Goal: Task Accomplishment & Management: Use online tool/utility

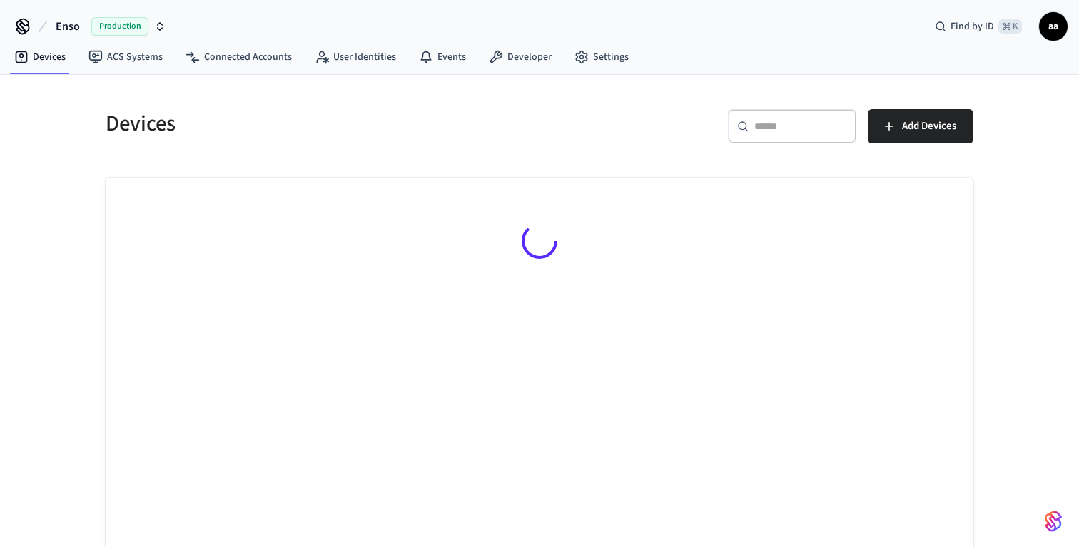
click at [780, 131] on input "text" at bounding box center [800, 126] width 93 height 14
paste input "**********"
type input "**********"
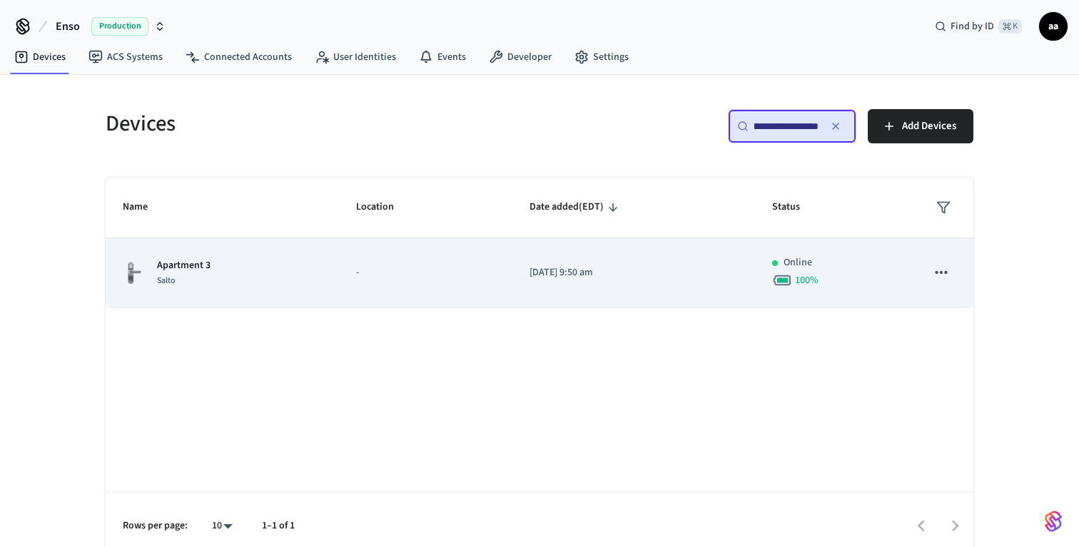
scroll to position [0, 0]
click at [266, 290] on td "Apartment 3 Salto" at bounding box center [222, 273] width 233 height 70
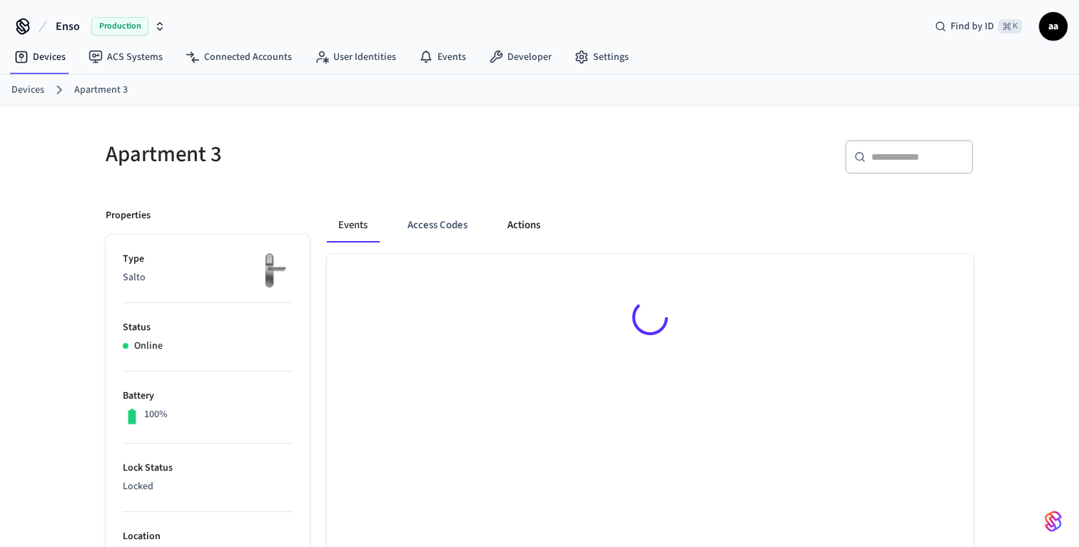
click at [526, 226] on button "Actions" at bounding box center [524, 225] width 56 height 34
click at [946, 283] on span at bounding box center [937, 284] width 37 height 19
click at [342, 220] on button "Events" at bounding box center [353, 225] width 53 height 34
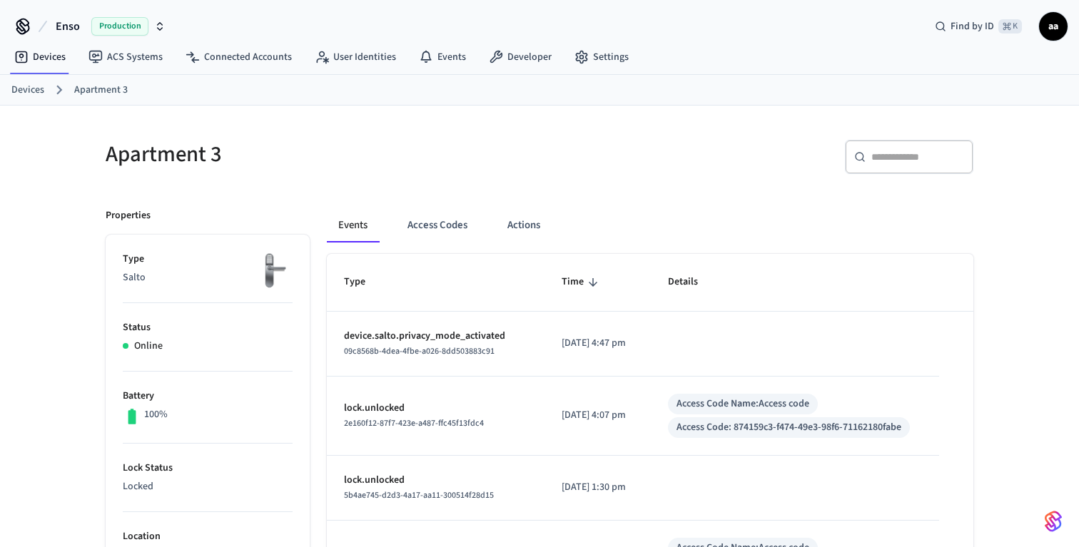
click at [390, 345] on div "09c8568b-4dea-4fbe-a026-8dd503883c91" at bounding box center [435, 351] width 183 height 15
click at [515, 224] on button "Actions" at bounding box center [524, 225] width 56 height 34
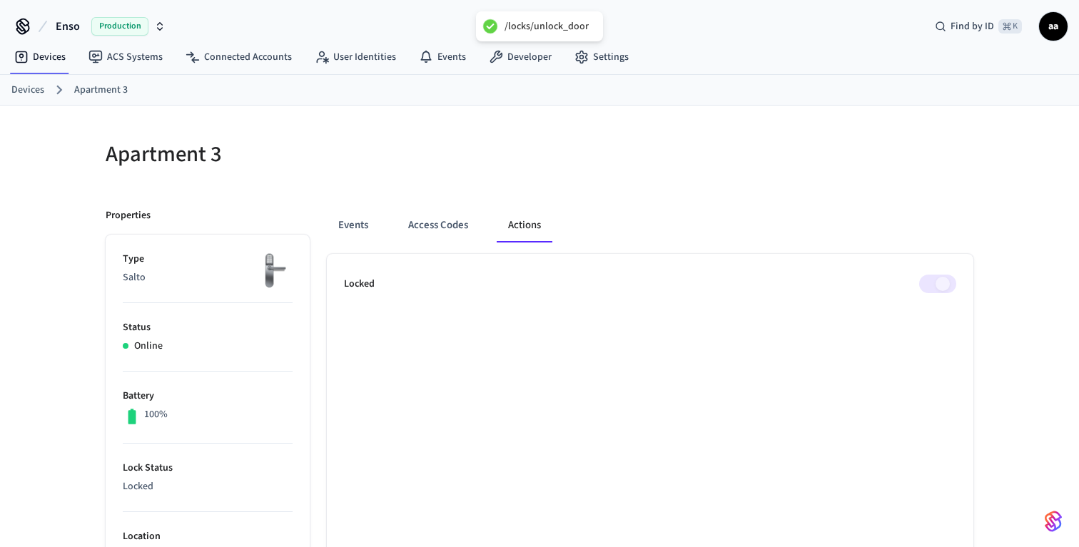
click at [349, 224] on button "Events" at bounding box center [353, 225] width 53 height 34
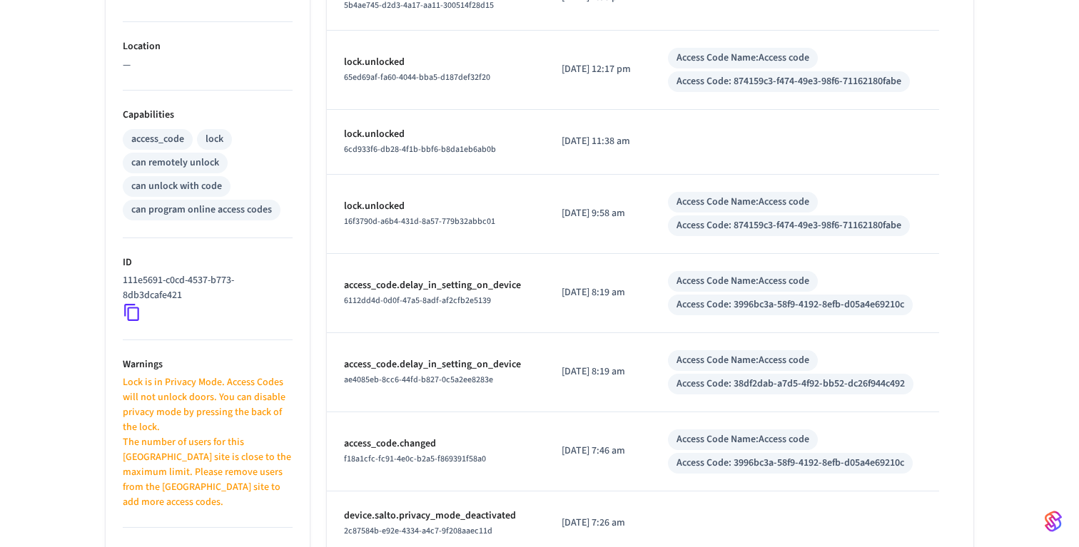
scroll to position [497, 0]
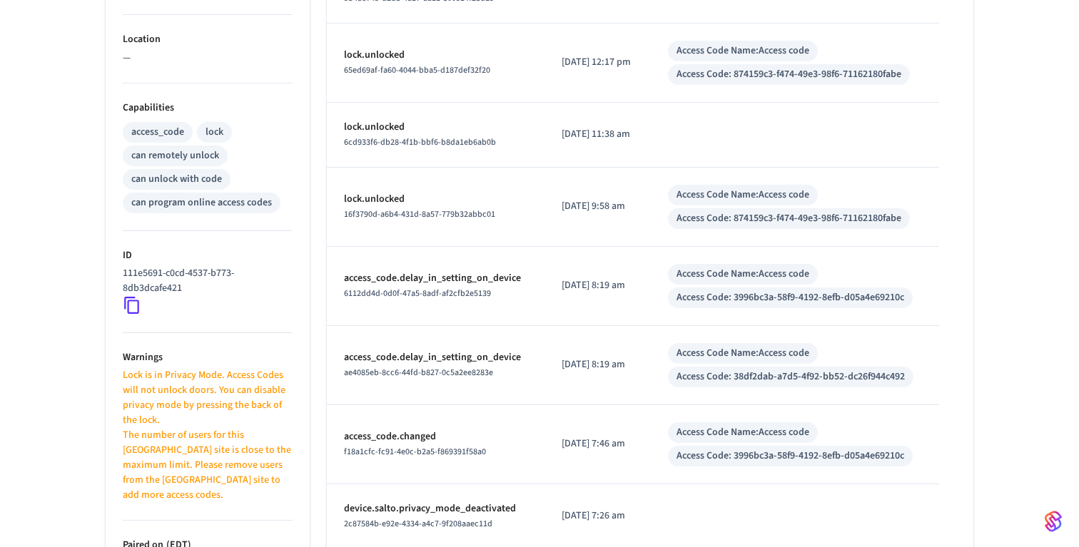
click at [131, 305] on icon at bounding box center [132, 305] width 19 height 19
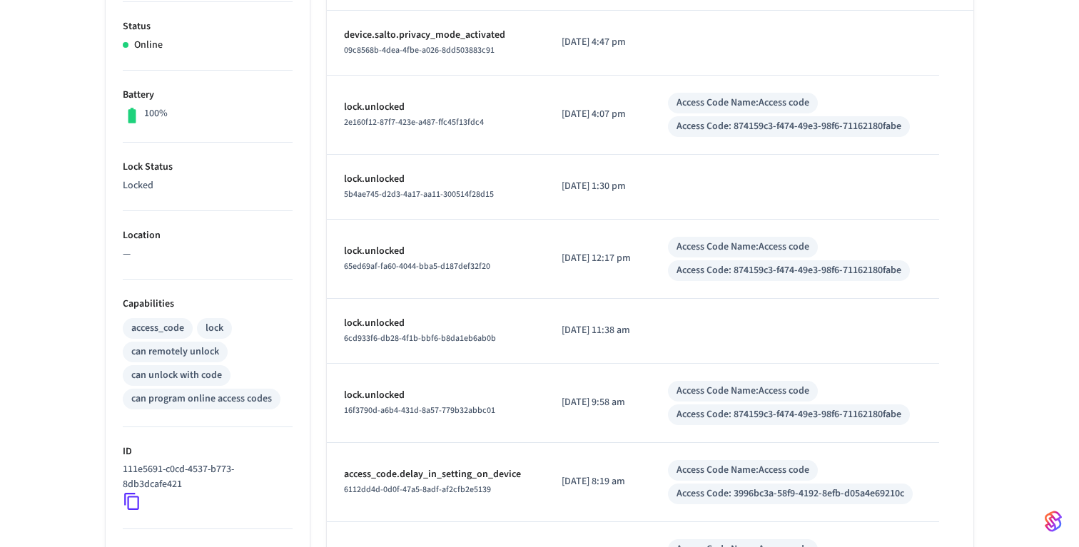
scroll to position [774, 0]
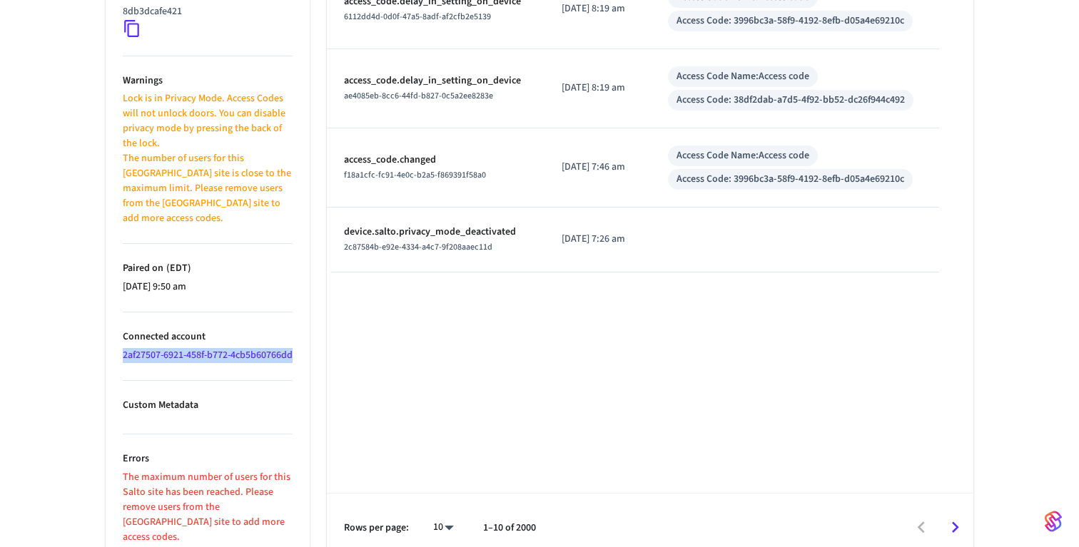
drag, startPoint x: 193, startPoint y: 360, endPoint x: 110, endPoint y: 345, distance: 84.0
click at [110, 345] on ul "Type Salto Status Online Battery 100% Lock Status Locked Location — Capabilitie…" at bounding box center [208, 11] width 204 height 1102
copy link "2af27507-6921-458f-b772-4cb5b60766dd"
